Goal: Task Accomplishment & Management: Use online tool/utility

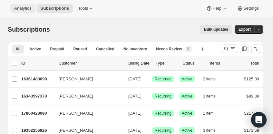
click at [25, 5] on button "Analytics" at bounding box center [22, 8] width 25 height 9
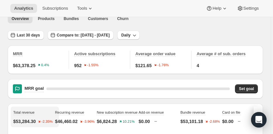
scroll to position [37, 0]
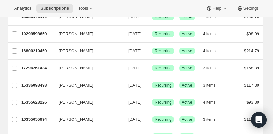
scroll to position [184, 0]
